Goal: Task Accomplishment & Management: Use online tool/utility

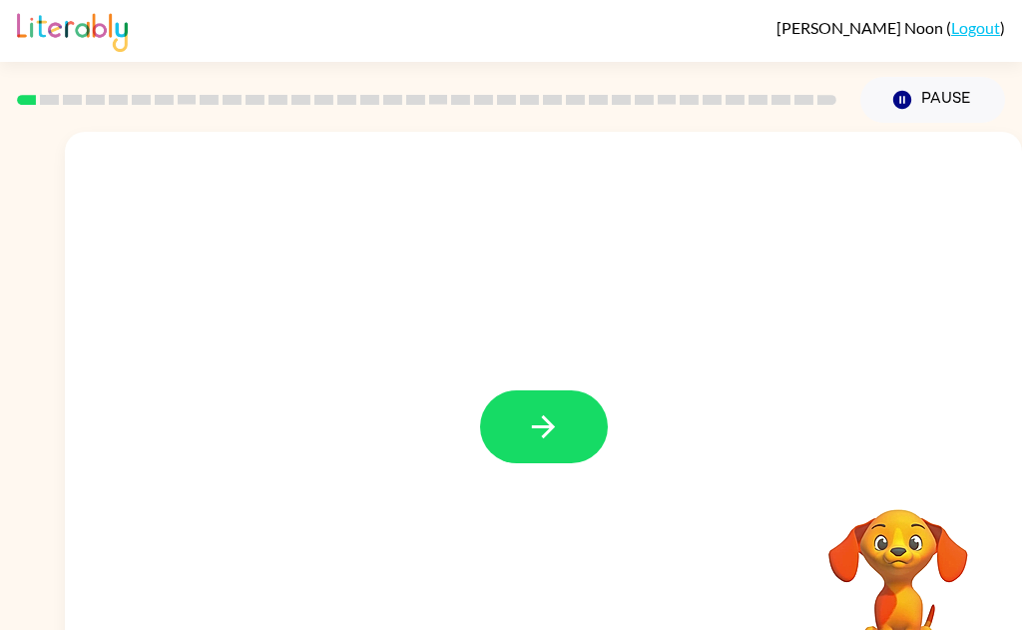
click at [550, 455] on button "button" at bounding box center [544, 426] width 128 height 73
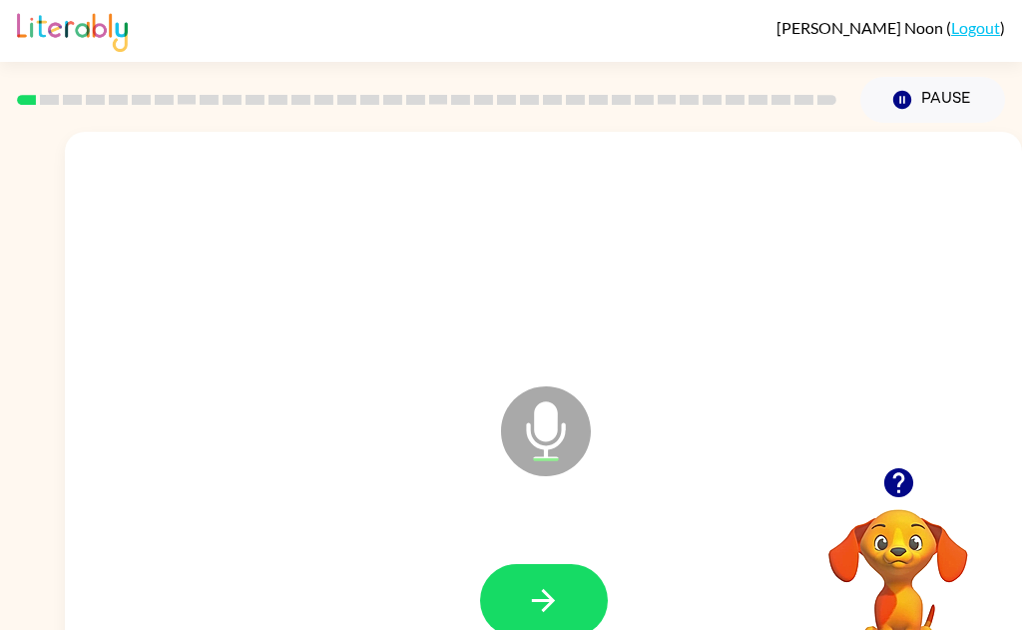
click at [555, 614] on icon "button" at bounding box center [543, 600] width 35 height 35
click at [548, 607] on icon "button" at bounding box center [543, 600] width 35 height 35
click at [564, 608] on button "button" at bounding box center [544, 600] width 128 height 73
click at [546, 611] on icon "button" at bounding box center [543, 600] width 35 height 35
click at [561, 595] on button "button" at bounding box center [544, 600] width 128 height 73
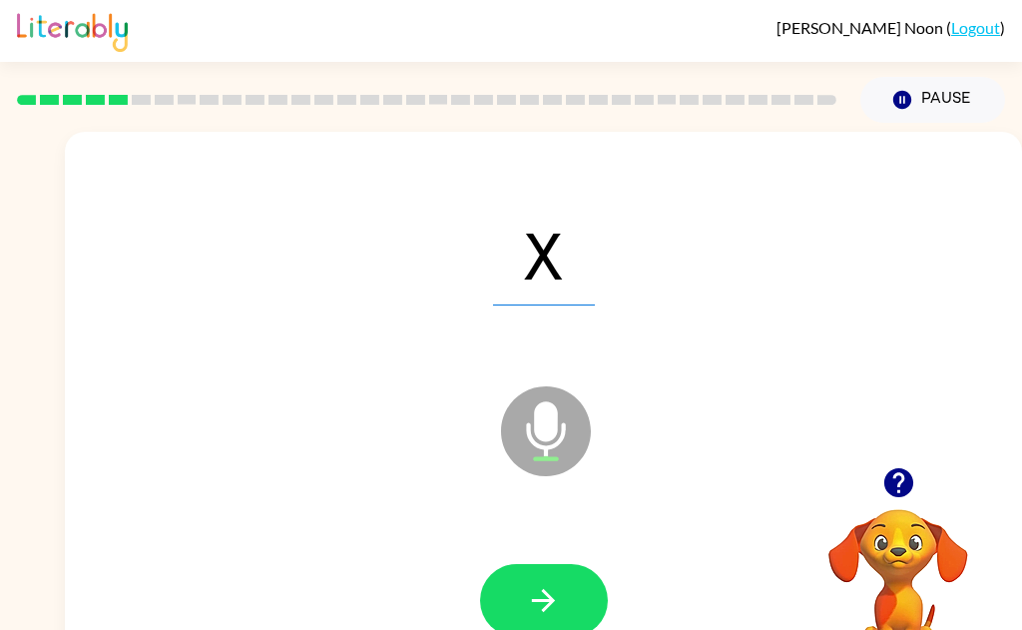
click at [538, 612] on icon "button" at bounding box center [543, 600] width 35 height 35
click at [516, 616] on button "button" at bounding box center [544, 600] width 128 height 73
click at [540, 614] on icon "button" at bounding box center [543, 600] width 35 height 35
click at [526, 617] on icon "button" at bounding box center [543, 600] width 35 height 35
click at [517, 604] on button "button" at bounding box center [544, 600] width 128 height 73
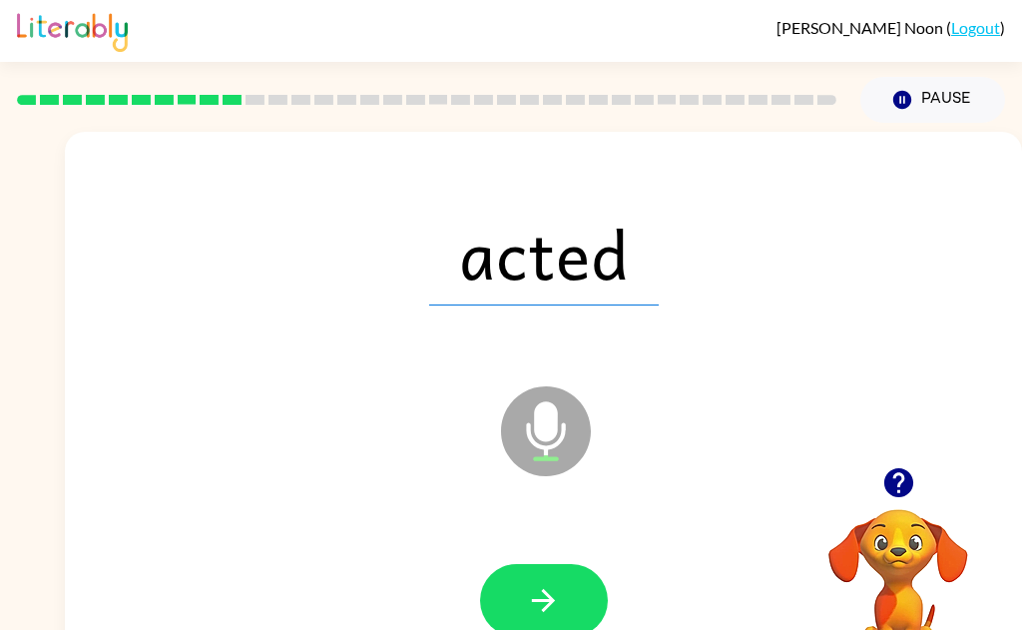
click at [507, 622] on button "button" at bounding box center [544, 600] width 128 height 73
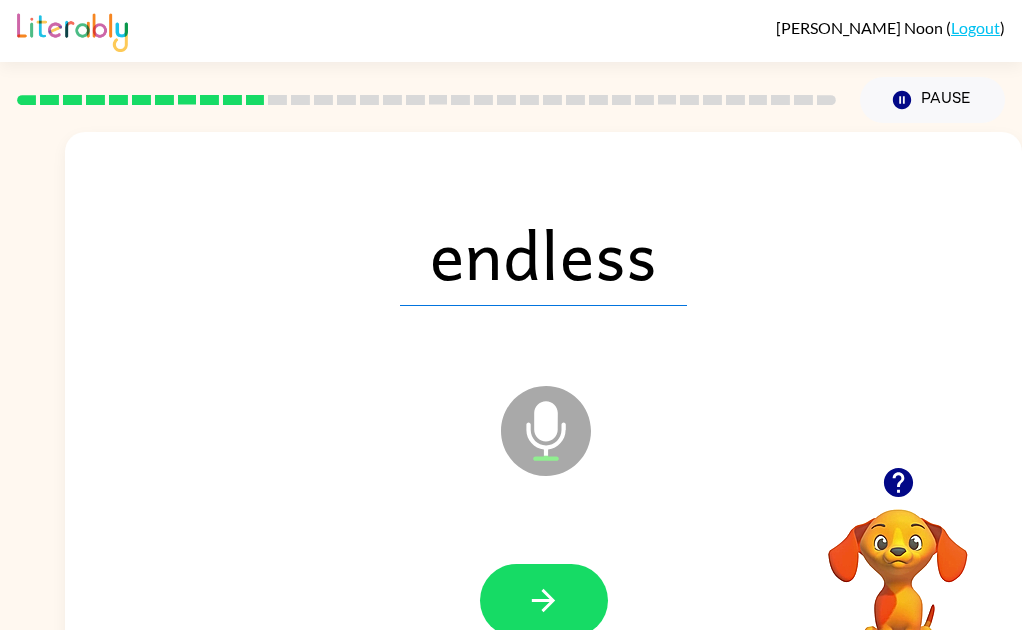
click at [534, 612] on icon "button" at bounding box center [543, 600] width 35 height 35
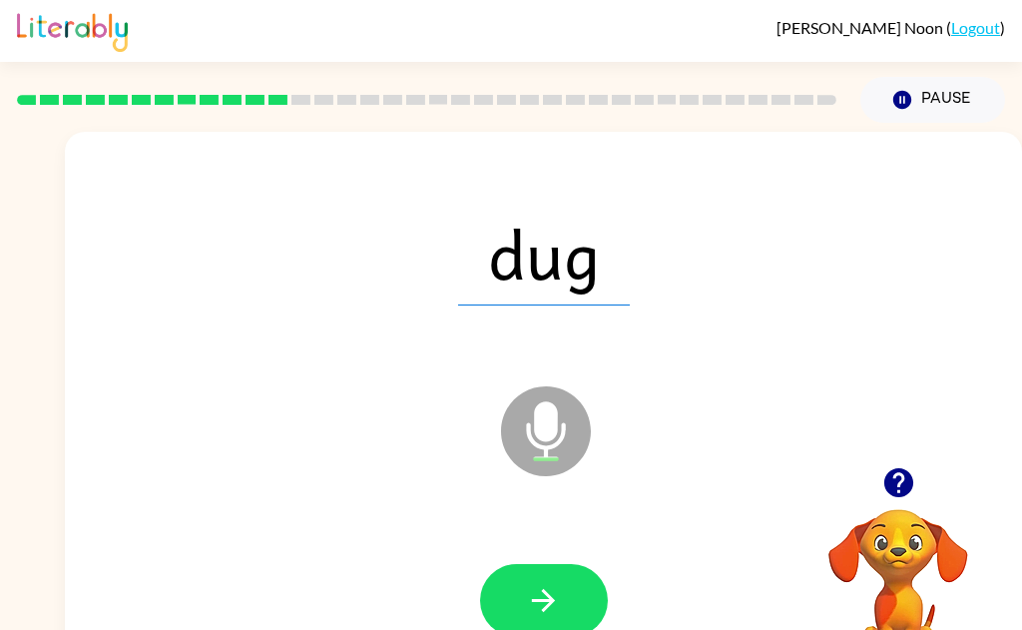
click at [520, 623] on button "button" at bounding box center [544, 600] width 128 height 73
click at [516, 623] on button "button" at bounding box center [544, 600] width 128 height 73
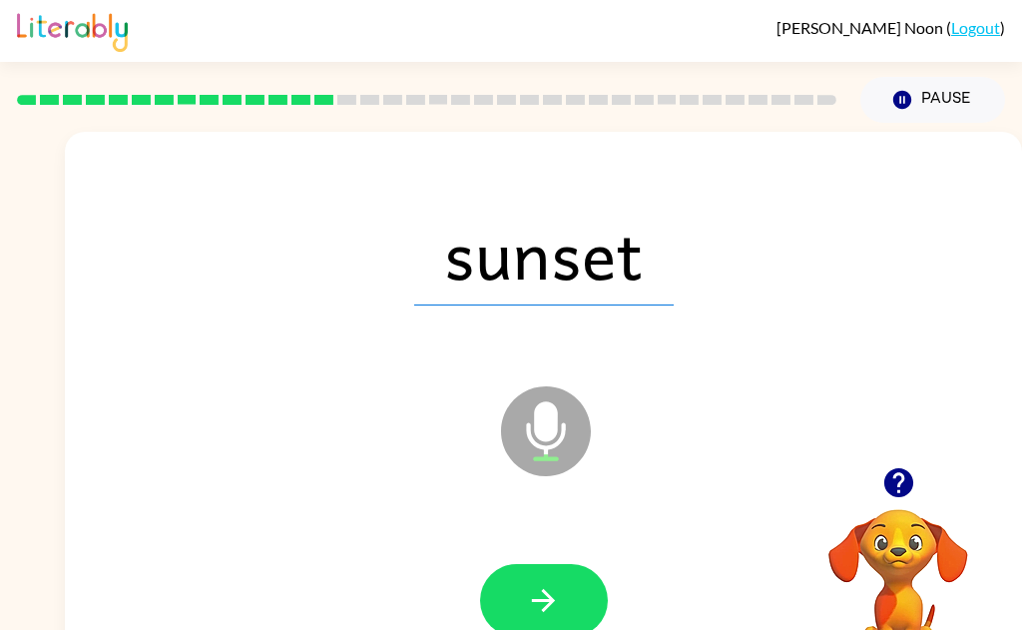
click at [515, 612] on button "button" at bounding box center [544, 600] width 128 height 73
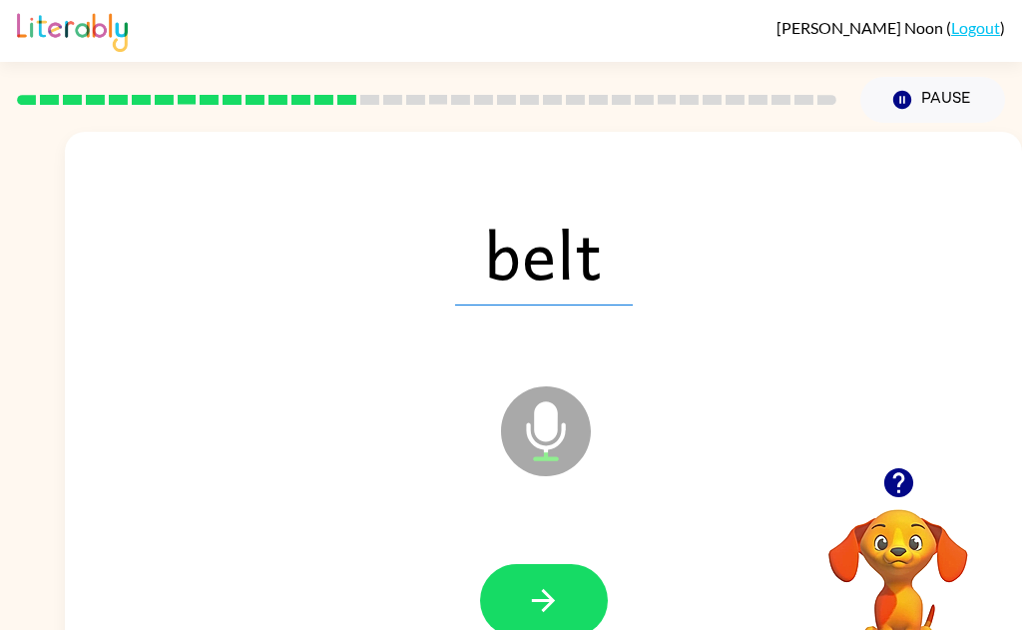
click at [524, 624] on button "button" at bounding box center [544, 600] width 128 height 73
click at [530, 609] on icon "button" at bounding box center [543, 600] width 35 height 35
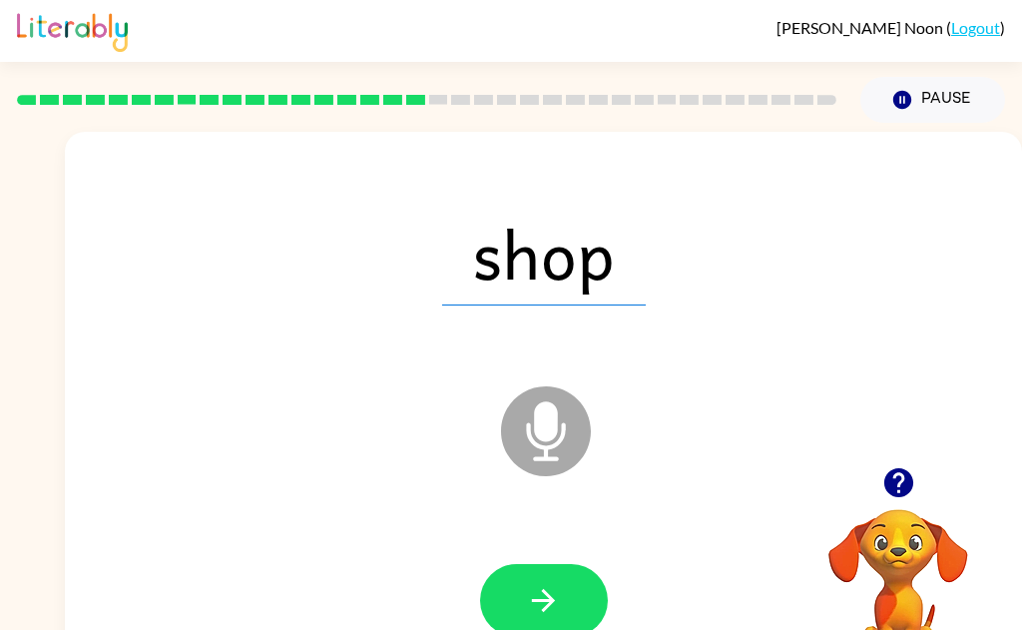
click at [522, 619] on button "button" at bounding box center [544, 600] width 128 height 73
click at [542, 609] on icon "button" at bounding box center [543, 600] width 23 height 23
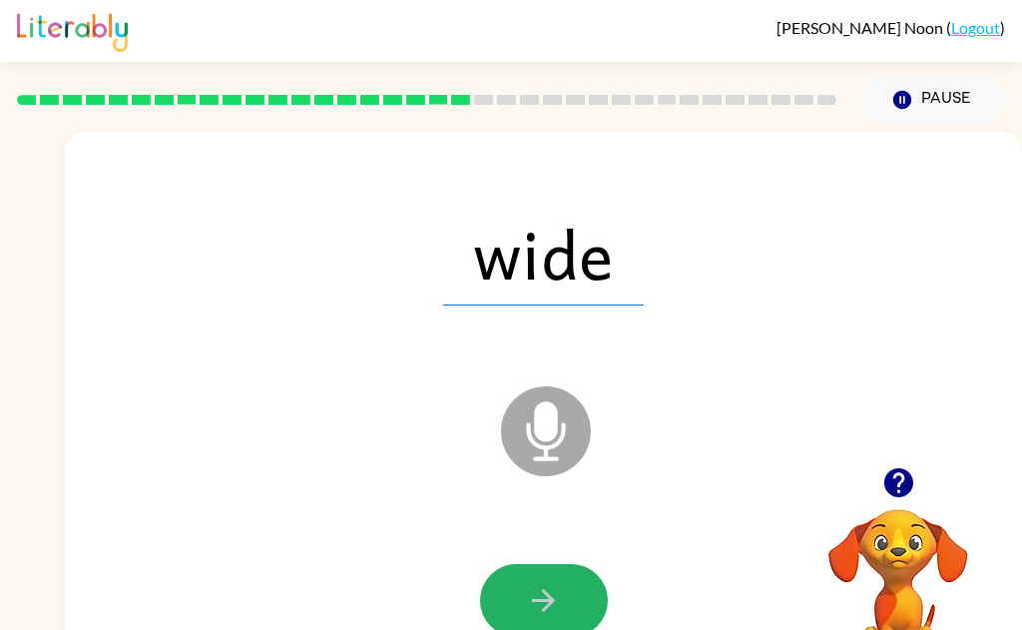
click at [500, 621] on button "button" at bounding box center [544, 600] width 128 height 73
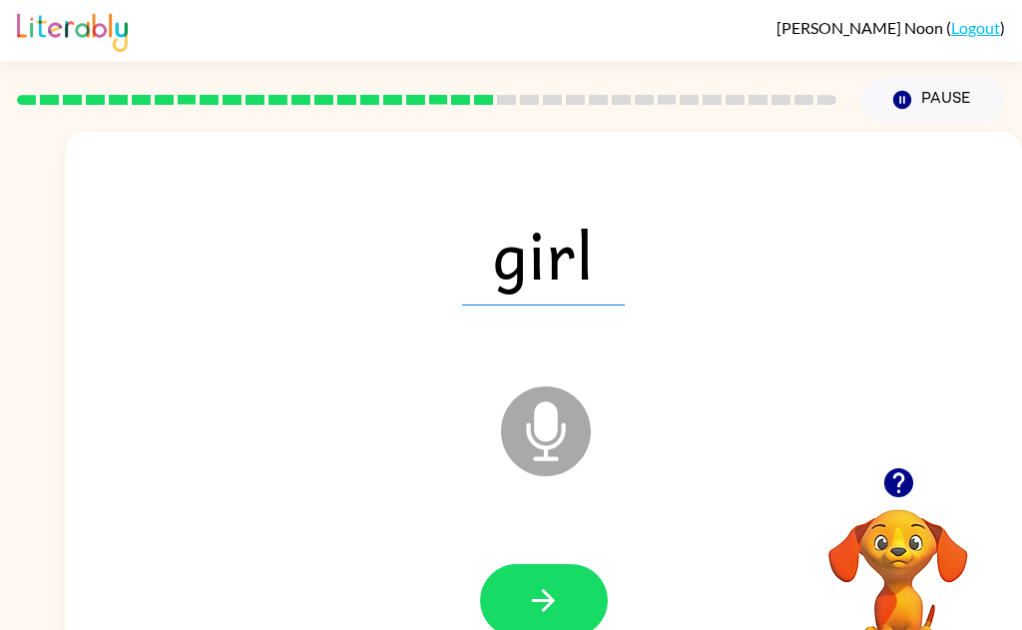
click at [563, 611] on button "button" at bounding box center [544, 600] width 128 height 73
click at [520, 624] on button "button" at bounding box center [544, 600] width 128 height 73
click at [520, 612] on button "button" at bounding box center [544, 600] width 128 height 73
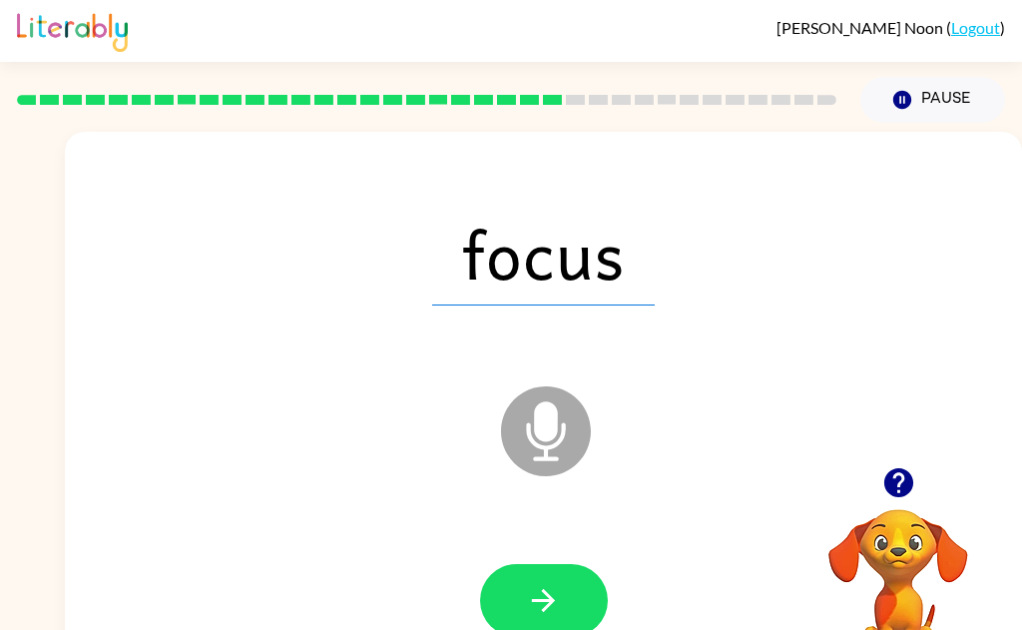
click at [534, 600] on icon "button" at bounding box center [543, 600] width 23 height 23
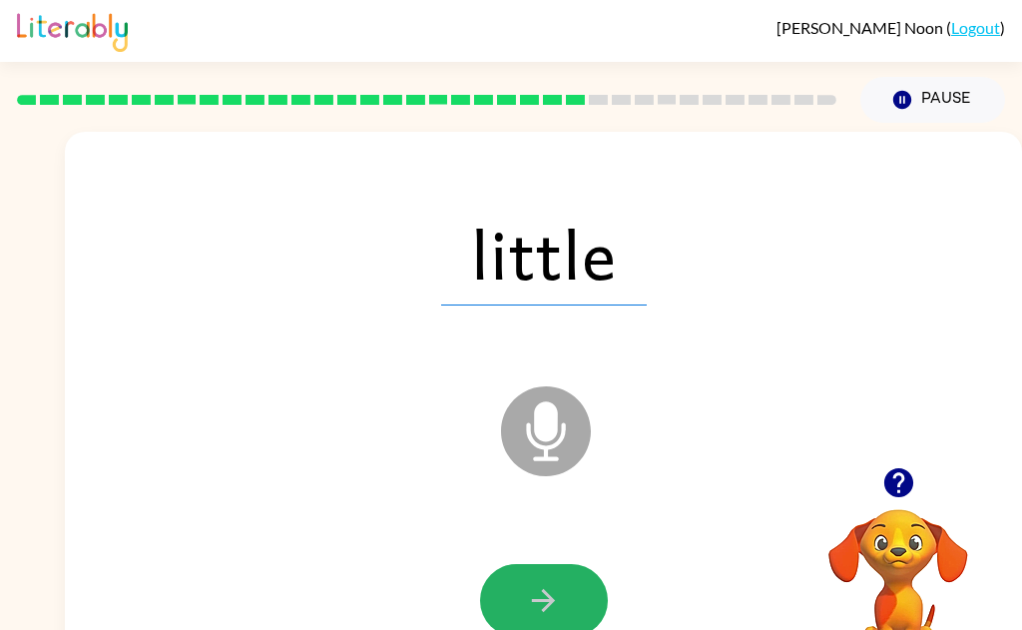
click at [543, 621] on button "button" at bounding box center [544, 600] width 128 height 73
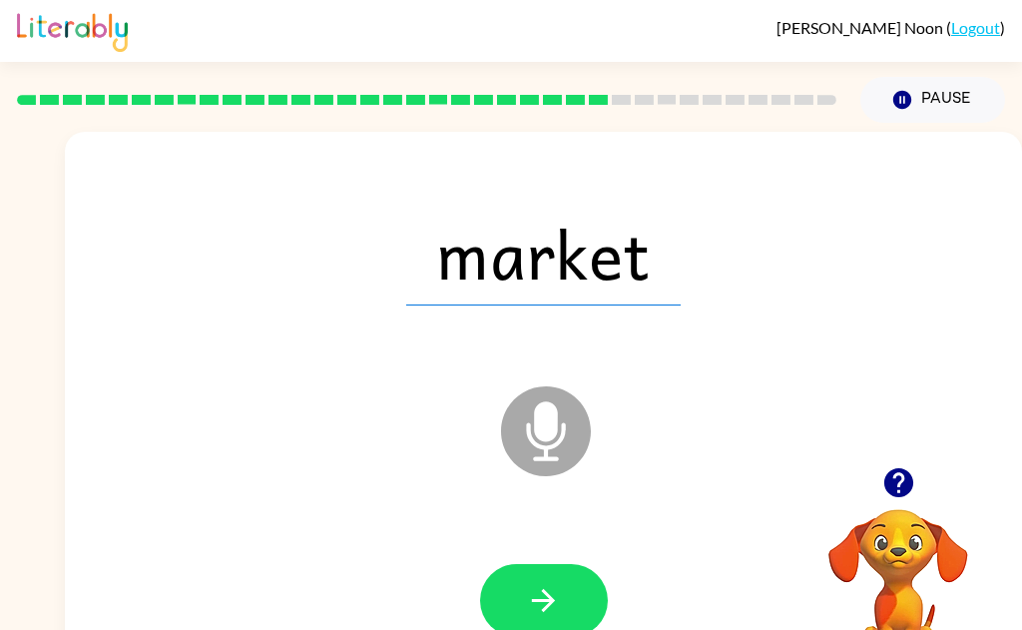
click at [536, 584] on icon "button" at bounding box center [543, 600] width 35 height 35
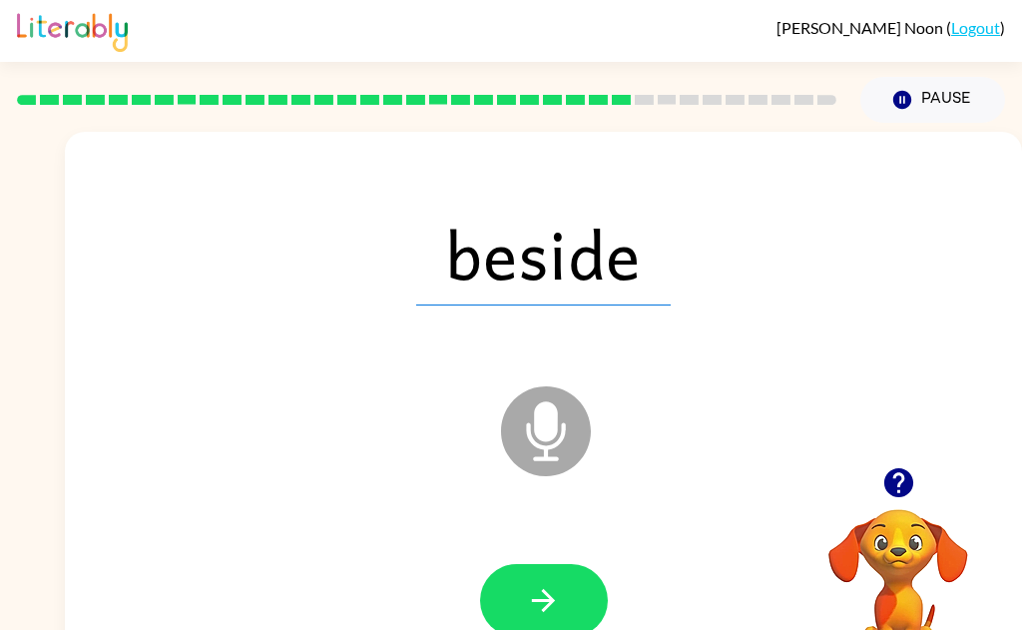
click at [530, 621] on button "button" at bounding box center [544, 600] width 128 height 73
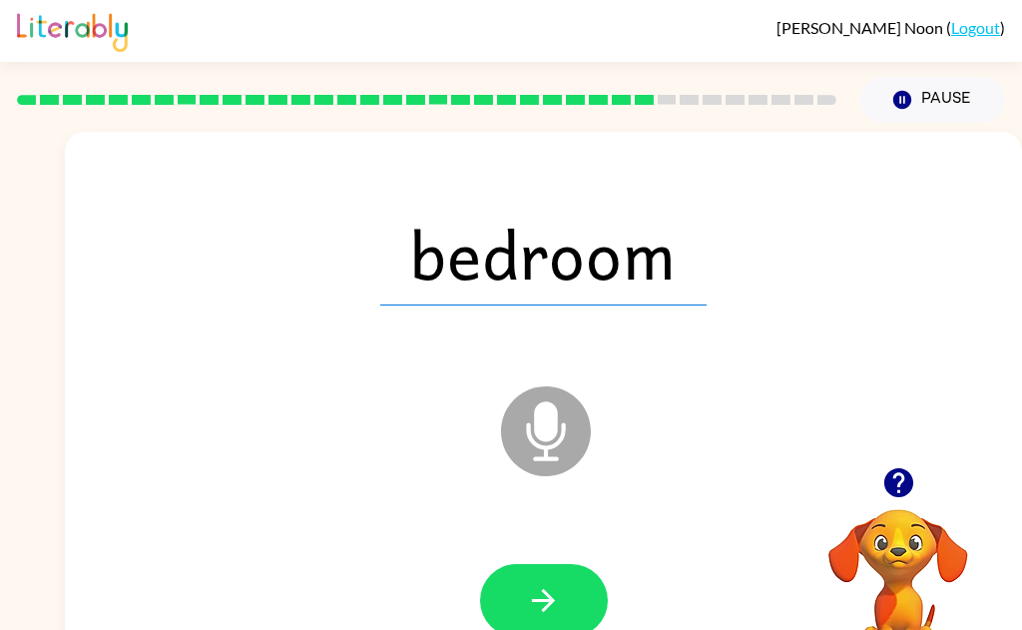
click at [520, 613] on button "button" at bounding box center [544, 600] width 128 height 73
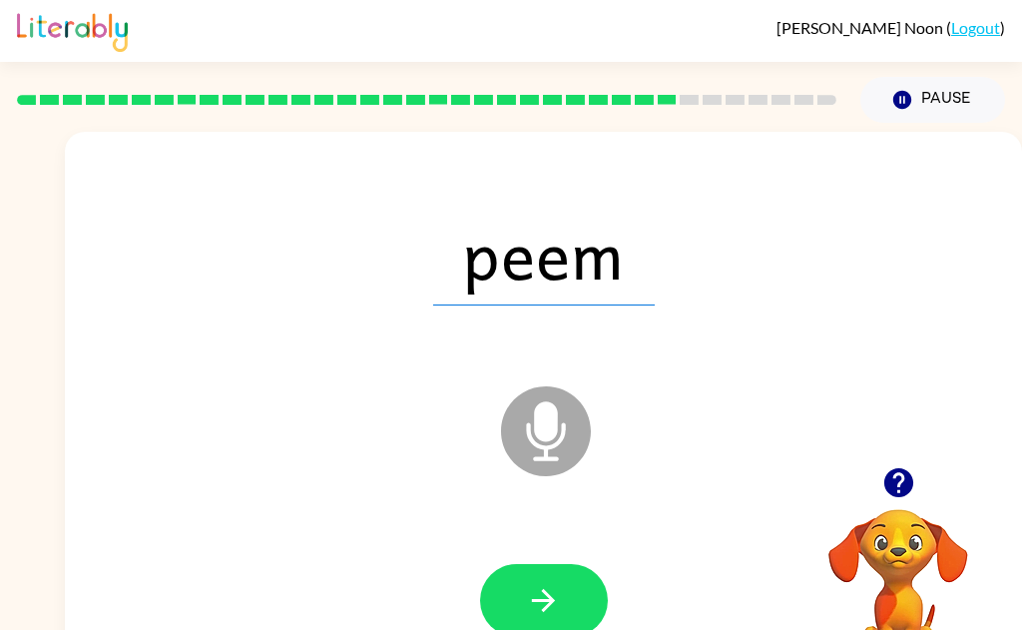
click at [540, 614] on icon "button" at bounding box center [543, 600] width 35 height 35
click at [527, 609] on icon "button" at bounding box center [543, 600] width 35 height 35
click at [534, 609] on icon "button" at bounding box center [543, 600] width 35 height 35
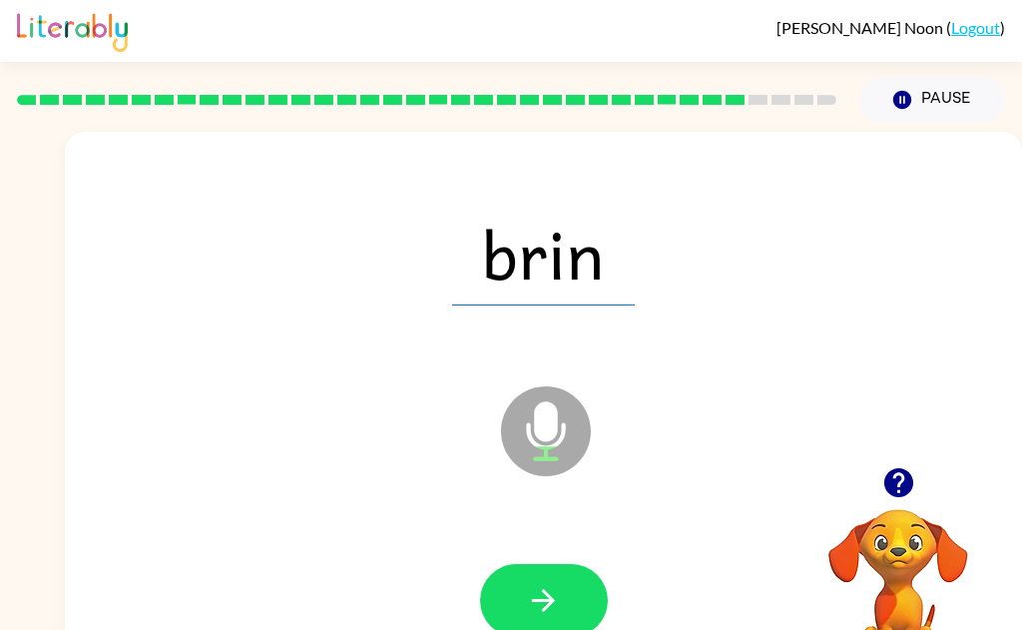
click at [557, 604] on icon "button" at bounding box center [543, 600] width 35 height 35
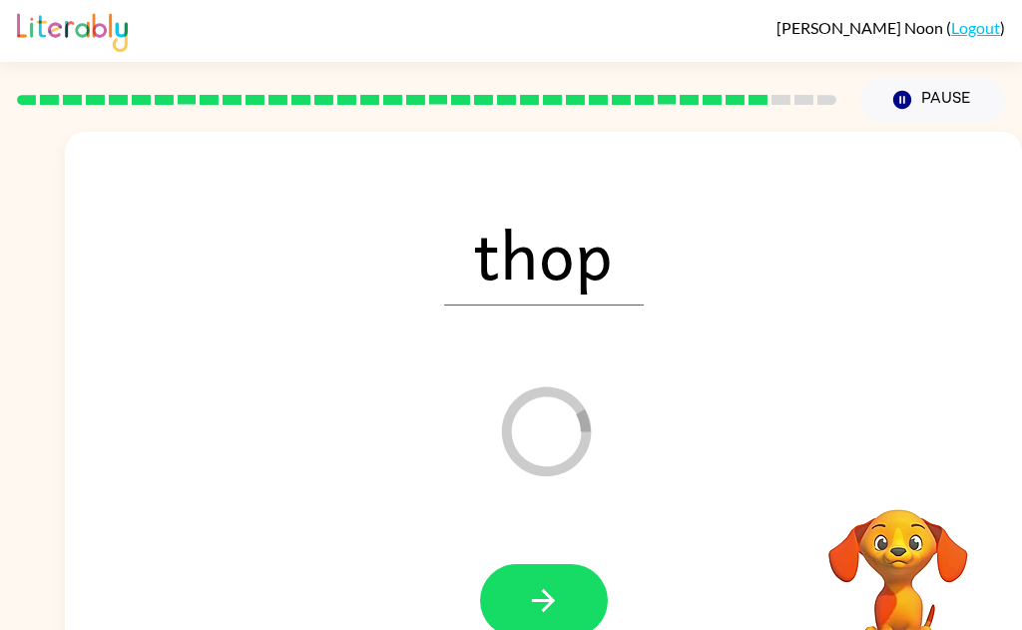
click at [564, 584] on button "button" at bounding box center [544, 600] width 128 height 73
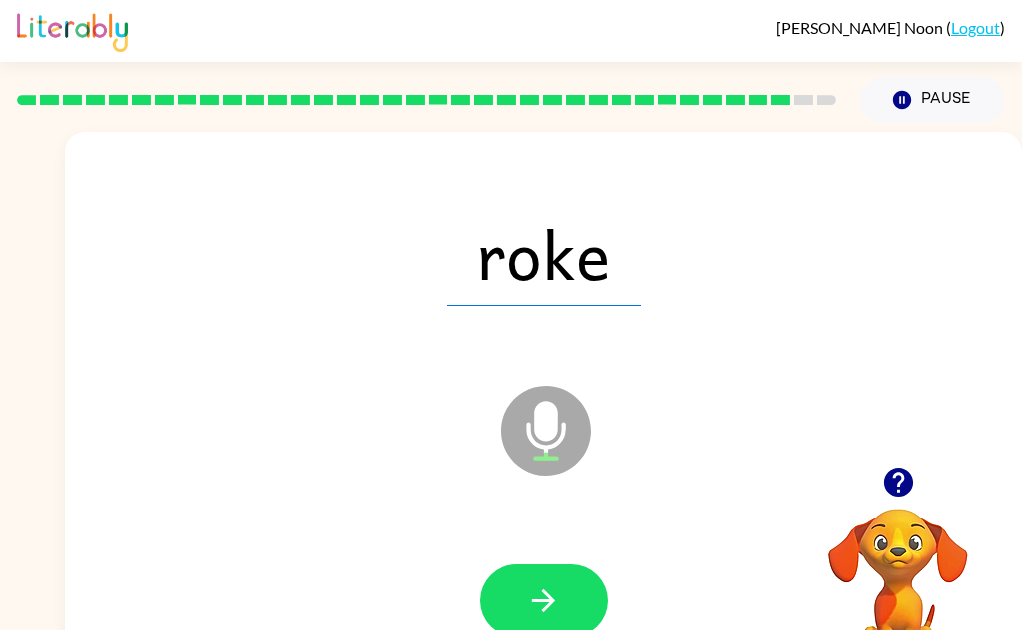
click at [535, 622] on button "button" at bounding box center [544, 600] width 128 height 73
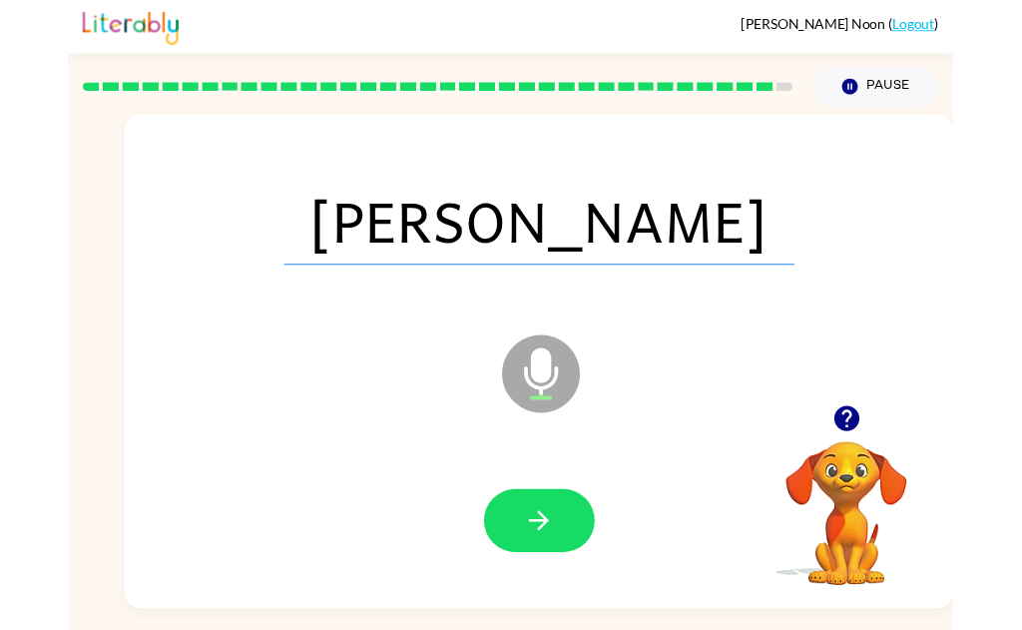
scroll to position [5, 0]
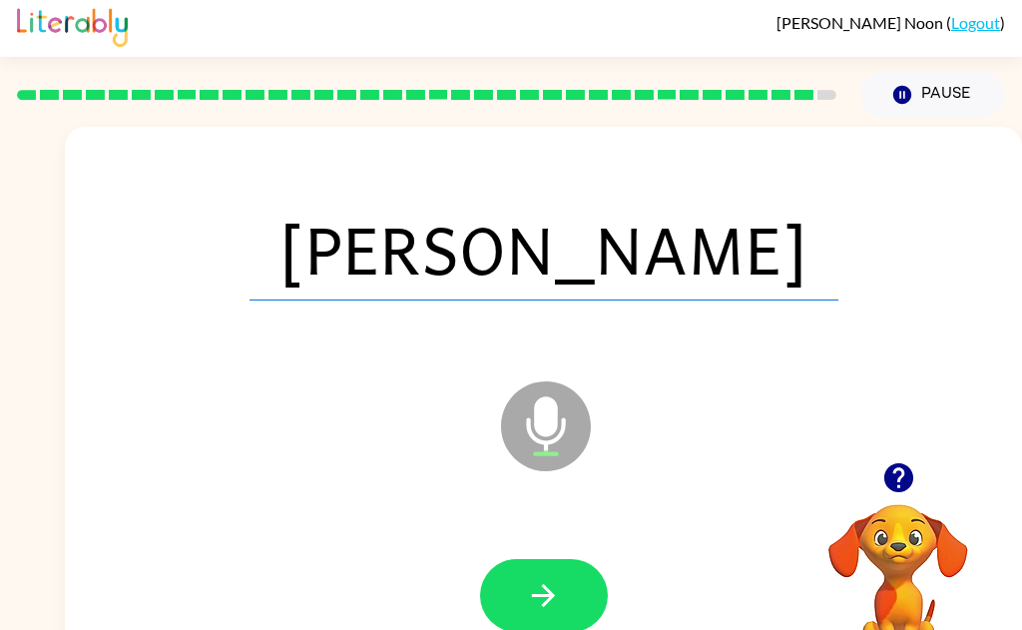
click at [526, 597] on icon "button" at bounding box center [543, 595] width 35 height 35
